Goal: Task Accomplishment & Management: Manage account settings

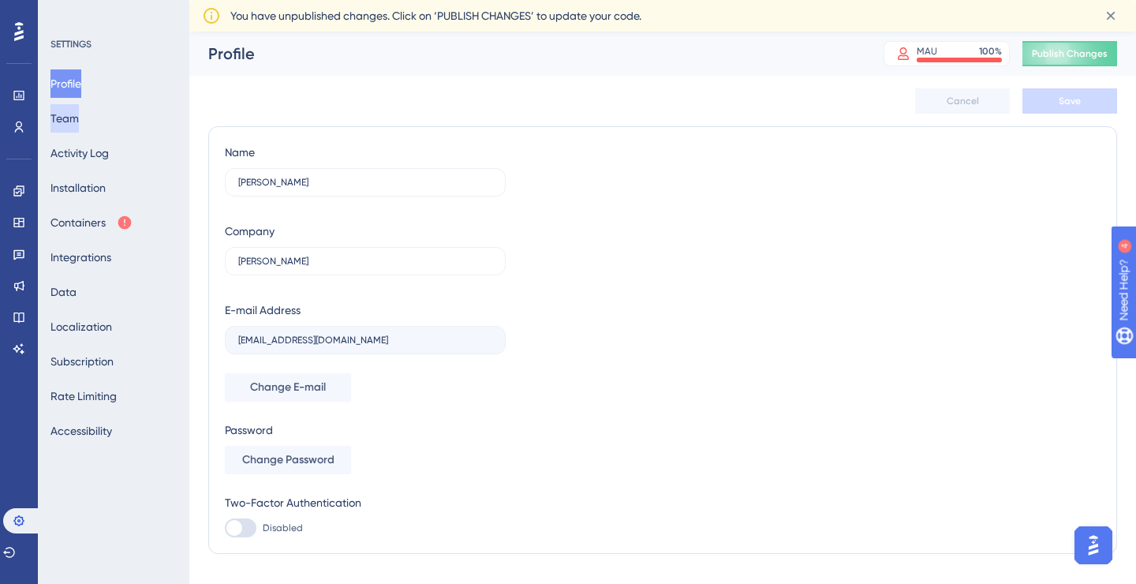
click at [72, 120] on button "Team" at bounding box center [65, 118] width 28 height 28
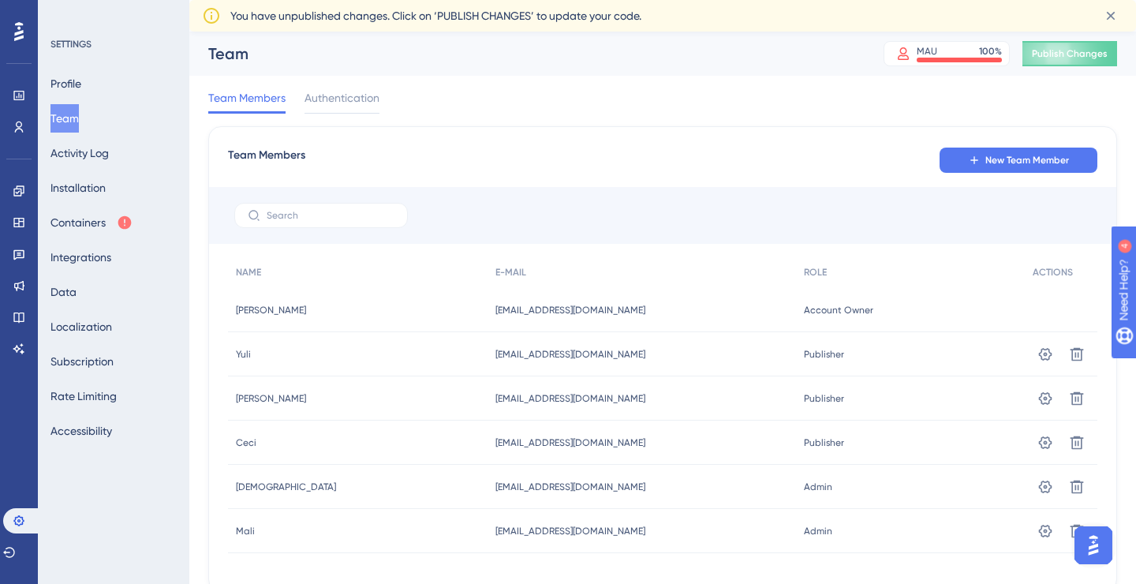
click at [17, 208] on div "Engagement Widgets Feedback Product Updates Knowledge Base AI Assistant" at bounding box center [19, 269] width 13 height 183
click at [21, 192] on icon at bounding box center [18, 190] width 10 height 10
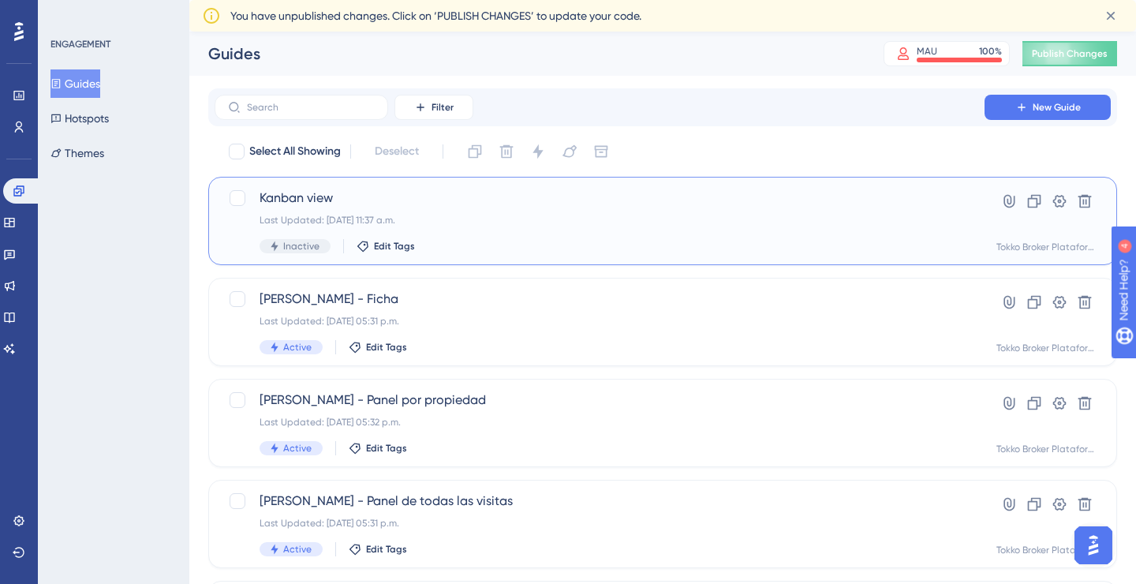
click at [468, 210] on div "Kanban view Last Updated: 08 oct 2025 11:37 a.m. Inactive Edit Tags" at bounding box center [600, 221] width 680 height 65
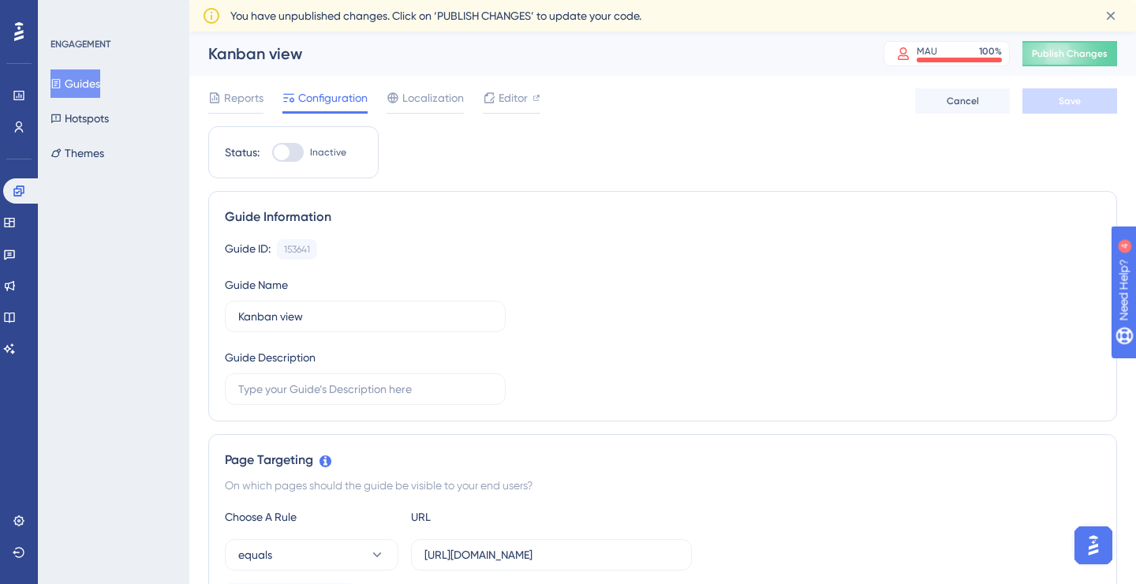
click at [285, 143] on div at bounding box center [288, 152] width 32 height 19
click at [272, 152] on input "Inactive" at bounding box center [271, 152] width 1 height 1
checkbox input "true"
click at [1046, 95] on button "Save" at bounding box center [1070, 100] width 95 height 25
click at [1050, 54] on span "Publish Changes" at bounding box center [1070, 53] width 76 height 13
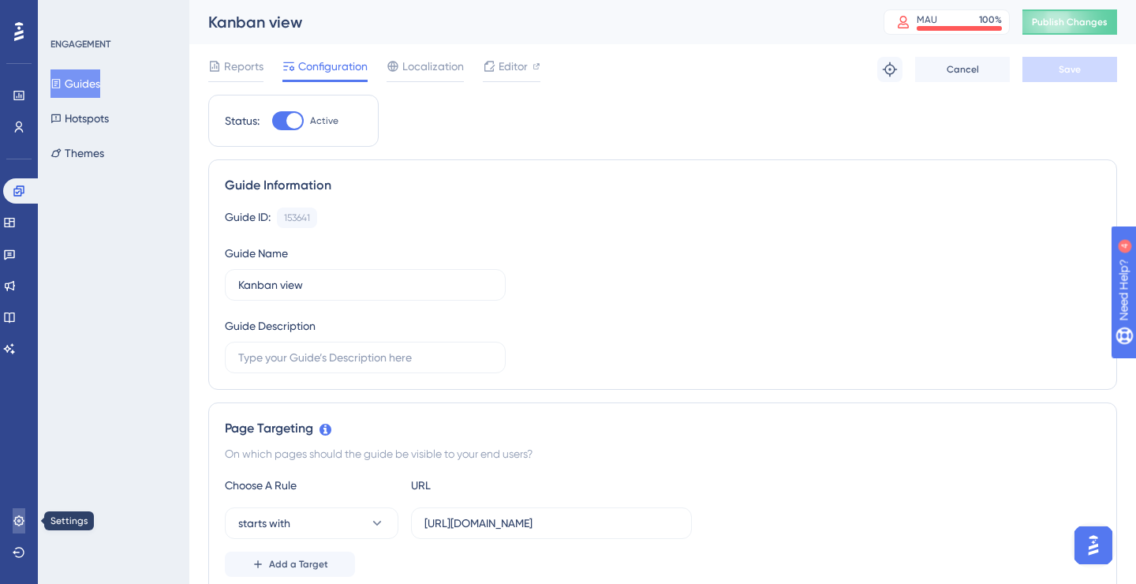
click at [17, 528] on link at bounding box center [19, 520] width 13 height 25
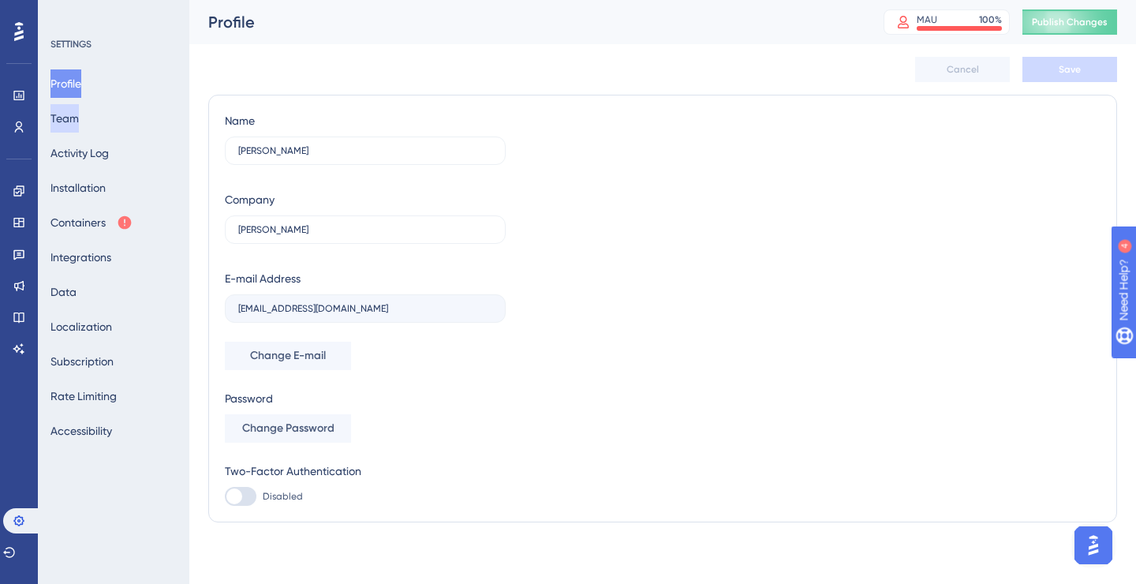
click at [79, 113] on button "Team" at bounding box center [65, 118] width 28 height 28
